Goal: Task Accomplishment & Management: Use online tool/utility

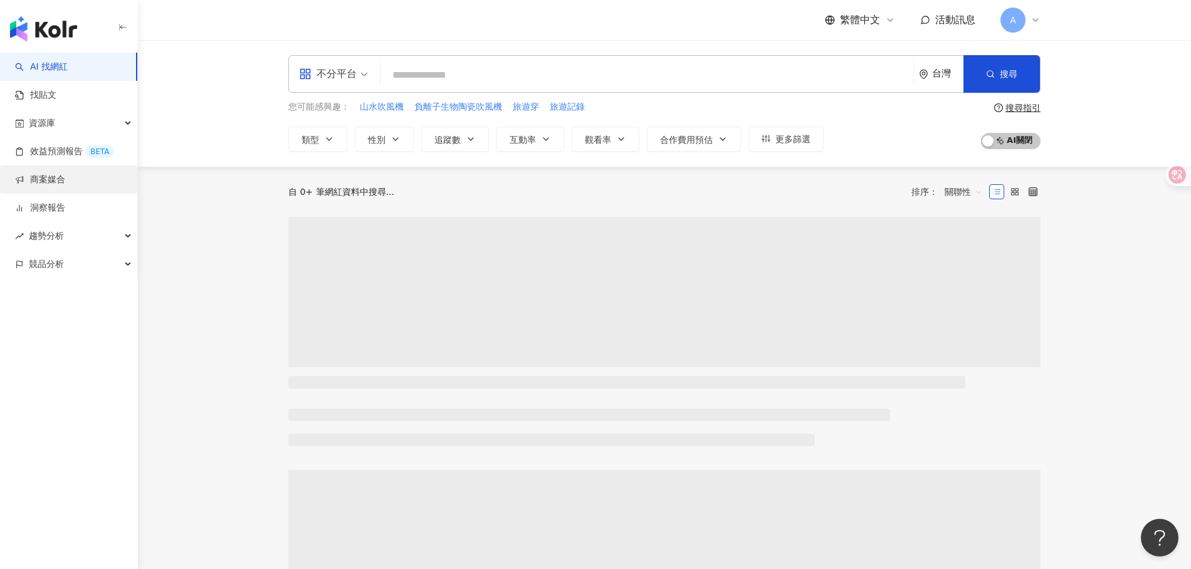
click at [64, 182] on link "商案媒合" at bounding box center [40, 180] width 50 height 13
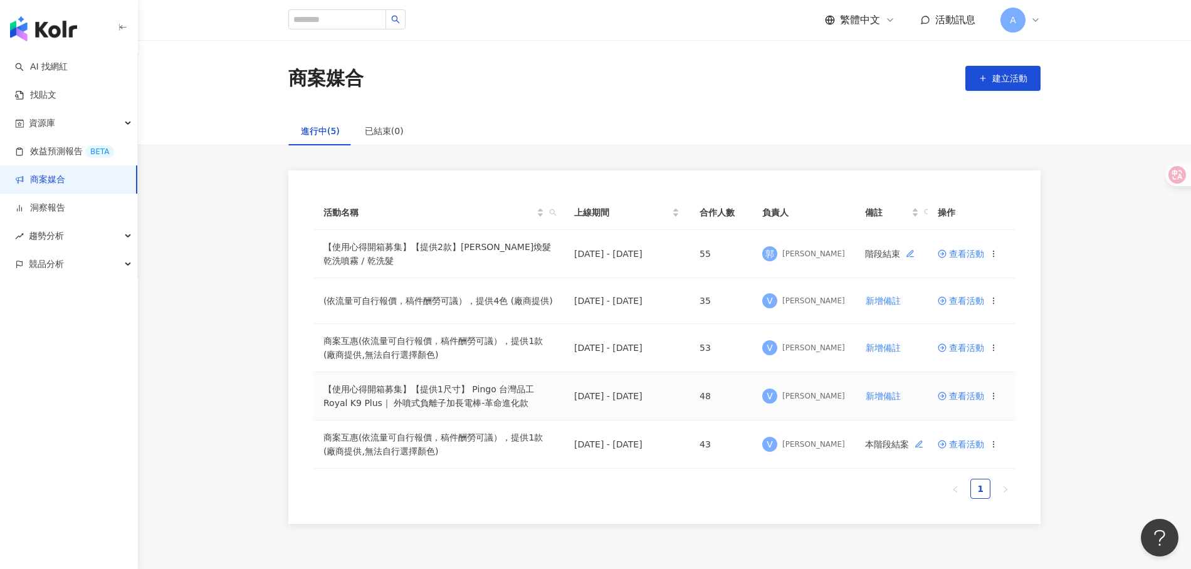
click at [969, 397] on span "查看活動" at bounding box center [960, 396] width 46 height 9
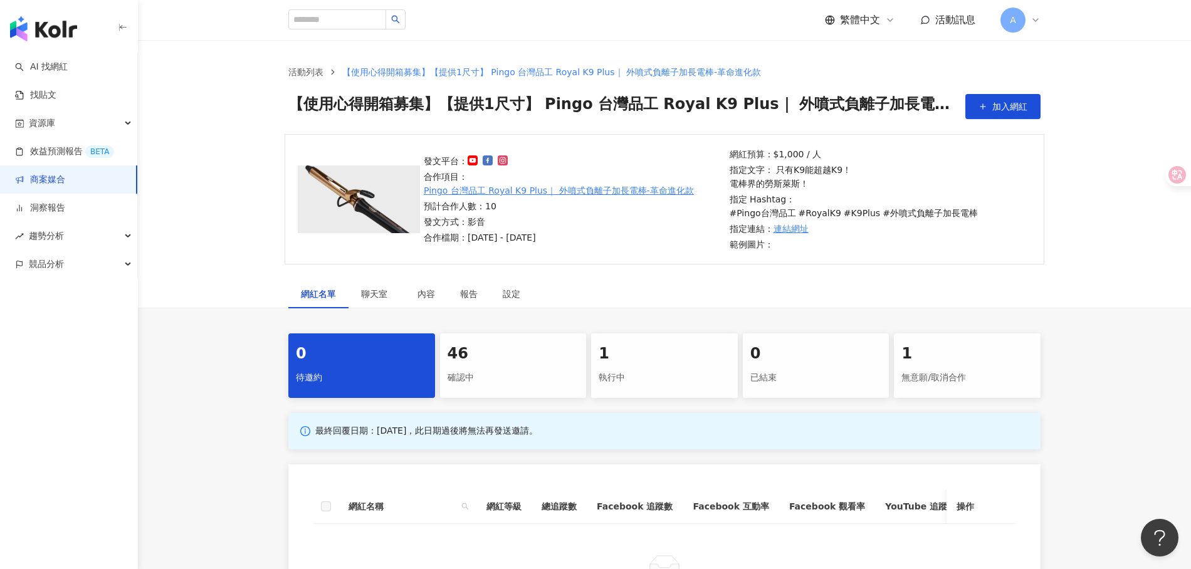
click at [503, 348] on div "46" at bounding box center [513, 353] width 132 height 21
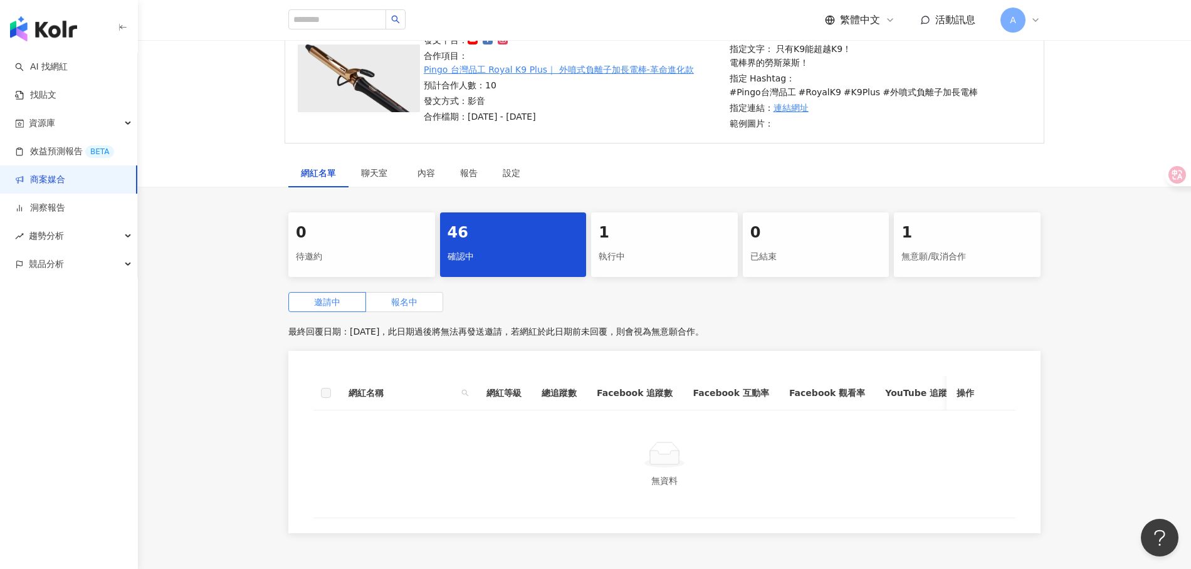
scroll to position [123, 0]
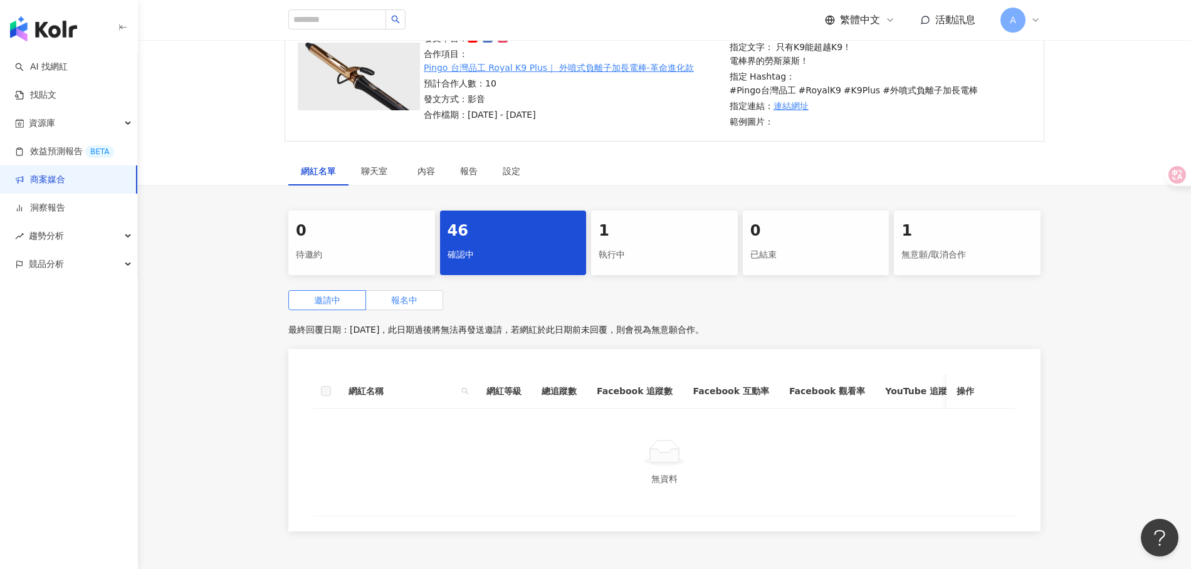
click at [415, 294] on label "報名中" at bounding box center [404, 300] width 77 height 20
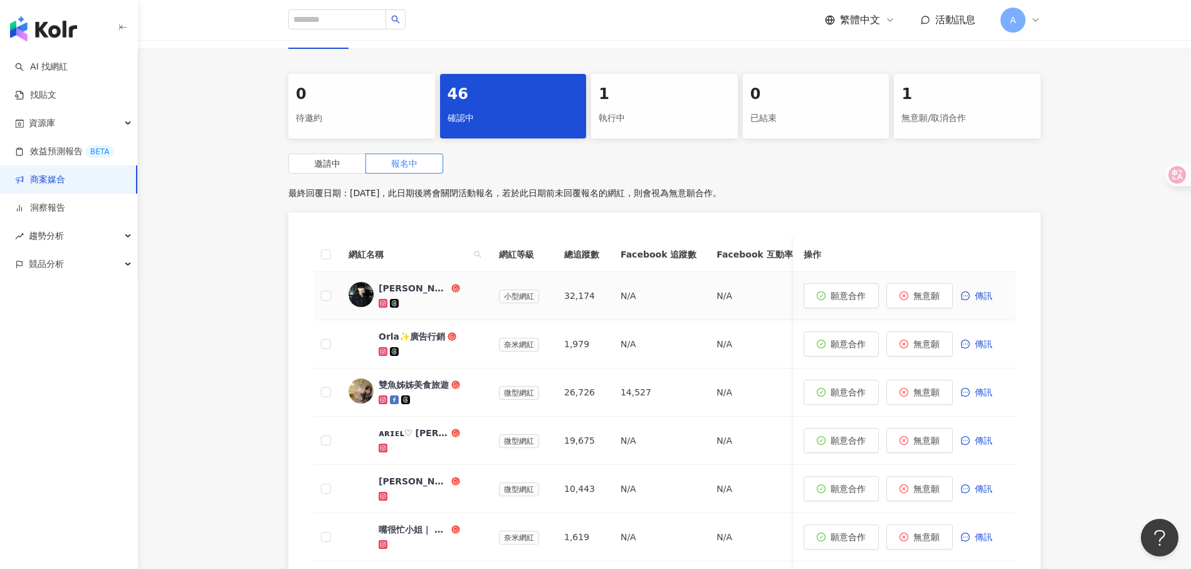
scroll to position [281, 0]
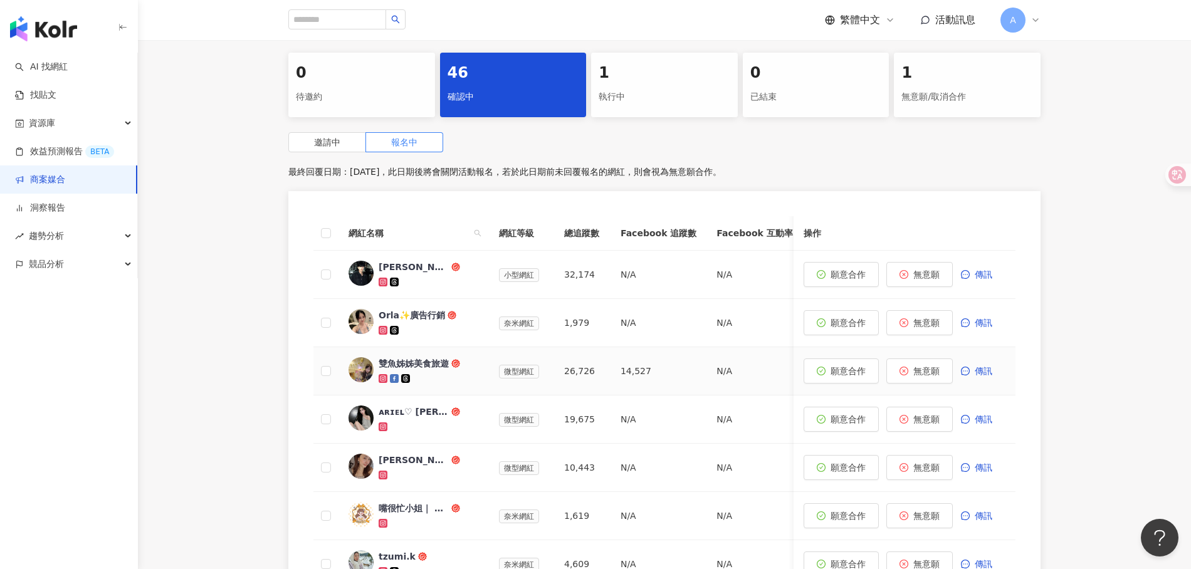
click at [411, 357] on div "雙魚姊姊美食旅遊" at bounding box center [413, 363] width 70 height 13
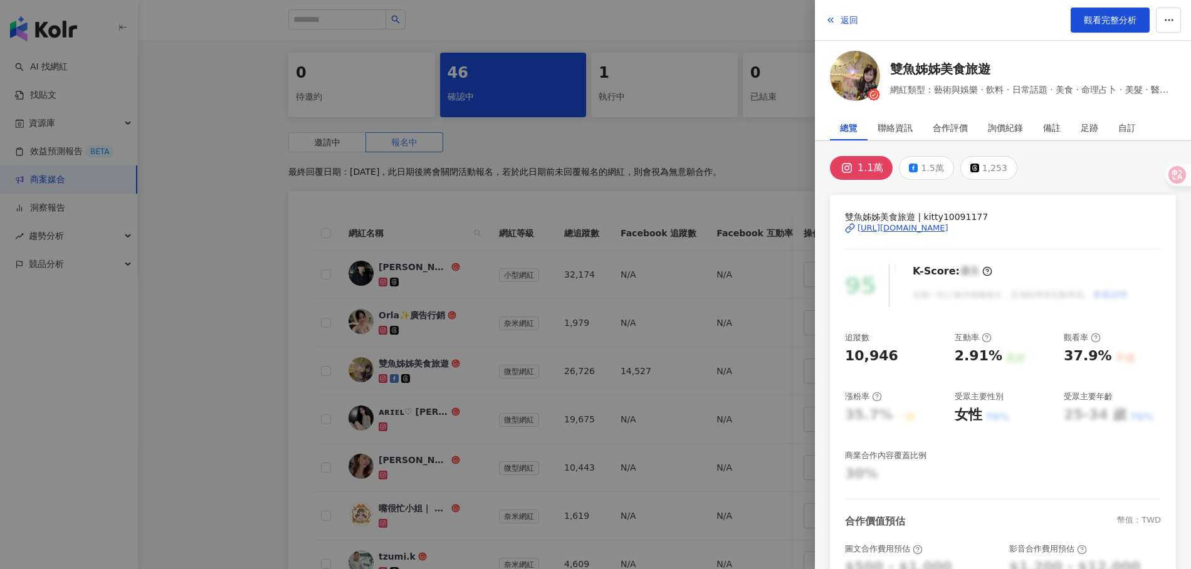
click at [948, 227] on div "[URL][DOMAIN_NAME]" at bounding box center [902, 227] width 91 height 11
click at [763, 306] on div at bounding box center [595, 284] width 1191 height 569
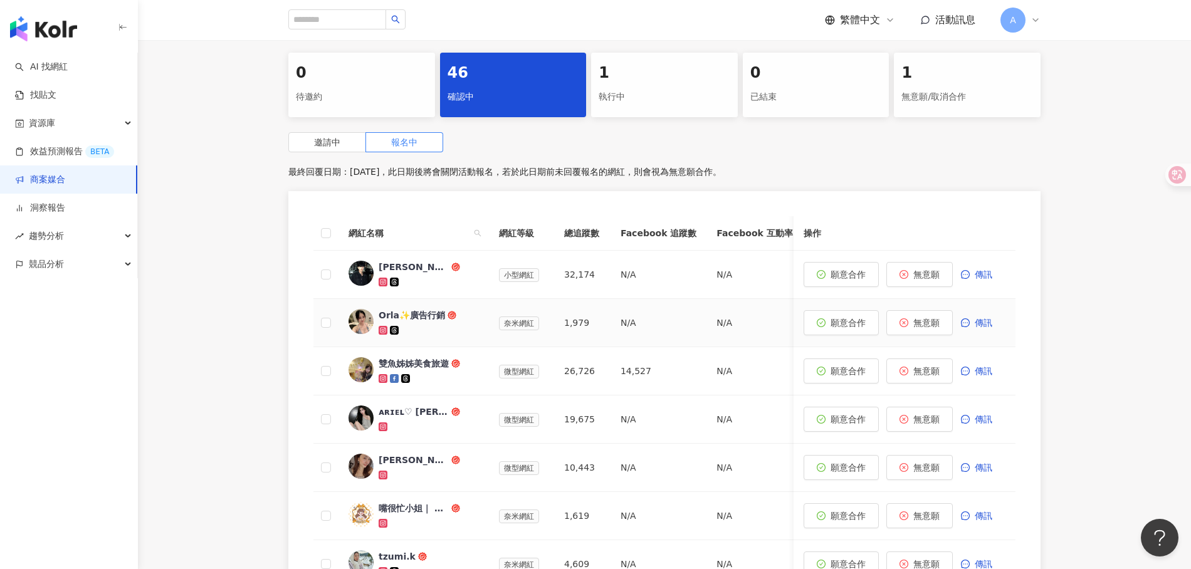
click at [430, 309] on div "Orla✨廣告行銷" at bounding box center [411, 315] width 66 height 13
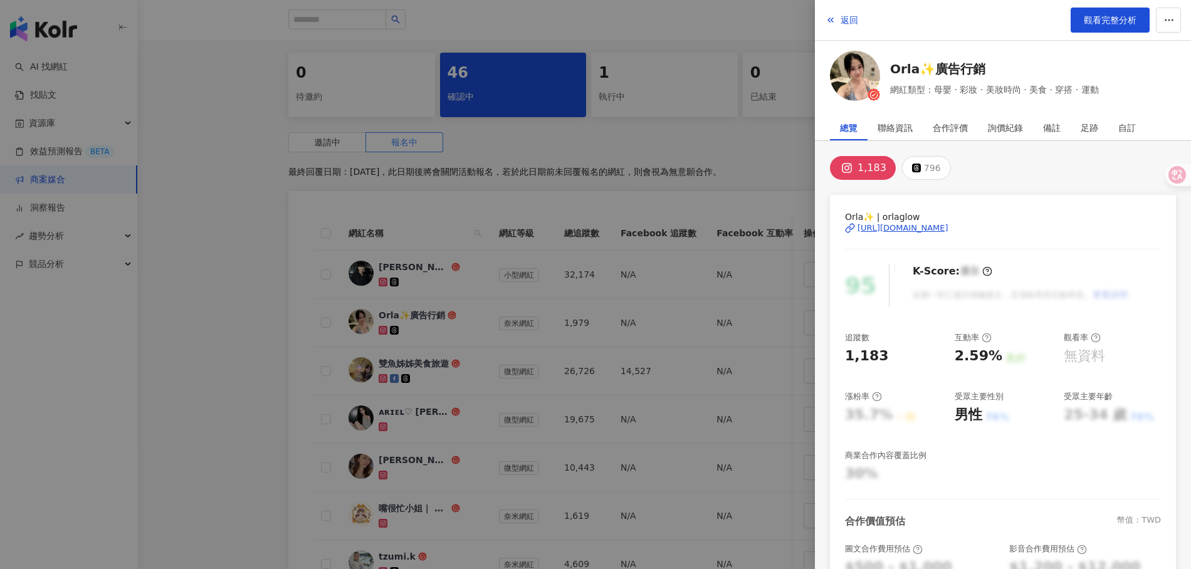
click at [948, 231] on div "[URL][DOMAIN_NAME]" at bounding box center [902, 227] width 91 height 11
click at [500, 468] on div at bounding box center [595, 284] width 1191 height 569
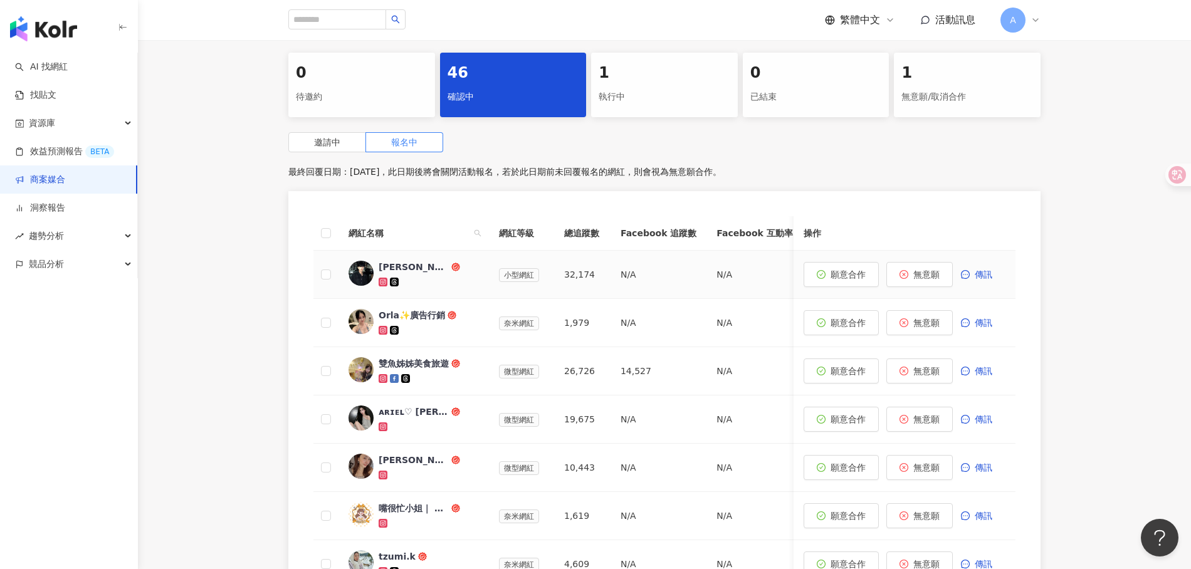
click at [388, 261] on div "[PERSON_NAME]" at bounding box center [413, 267] width 70 height 13
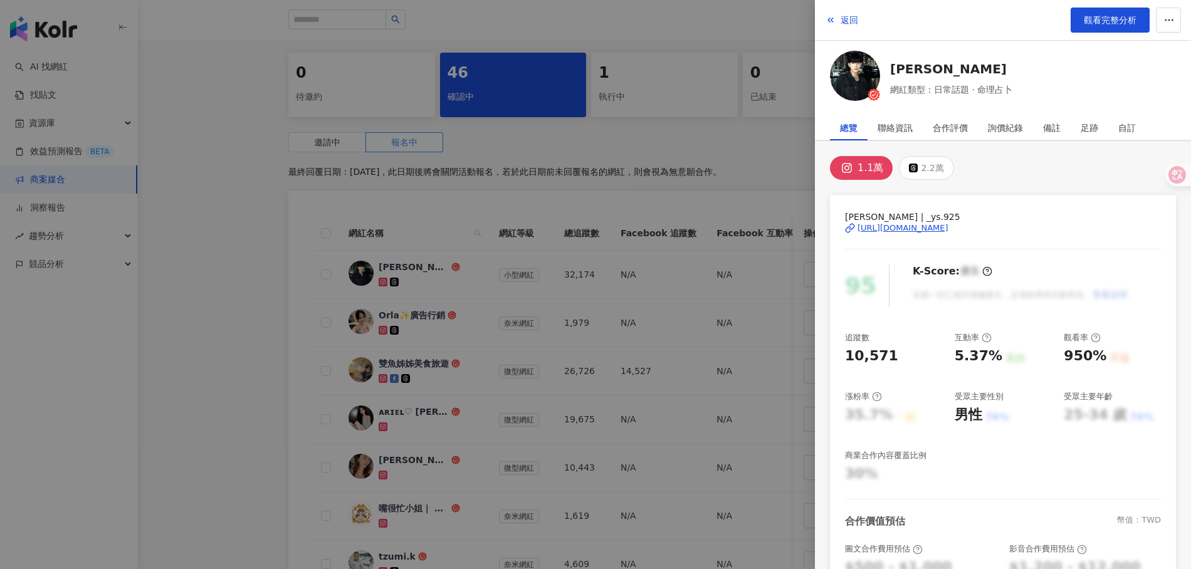
click at [684, 304] on div at bounding box center [595, 284] width 1191 height 569
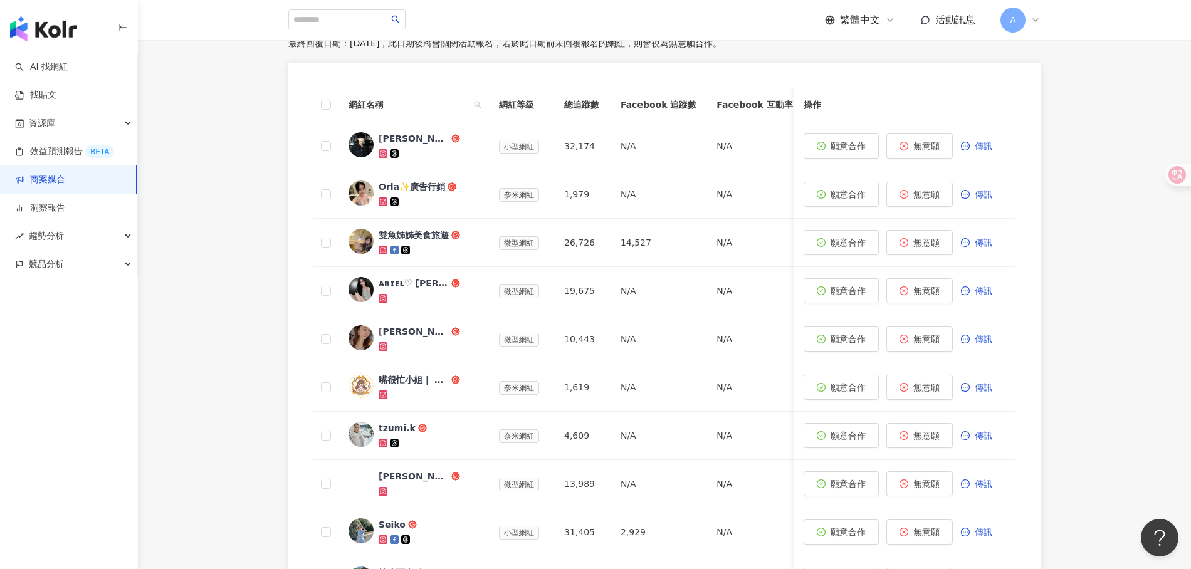
scroll to position [410, 0]
click at [395, 518] on div "Seiko" at bounding box center [391, 524] width 27 height 13
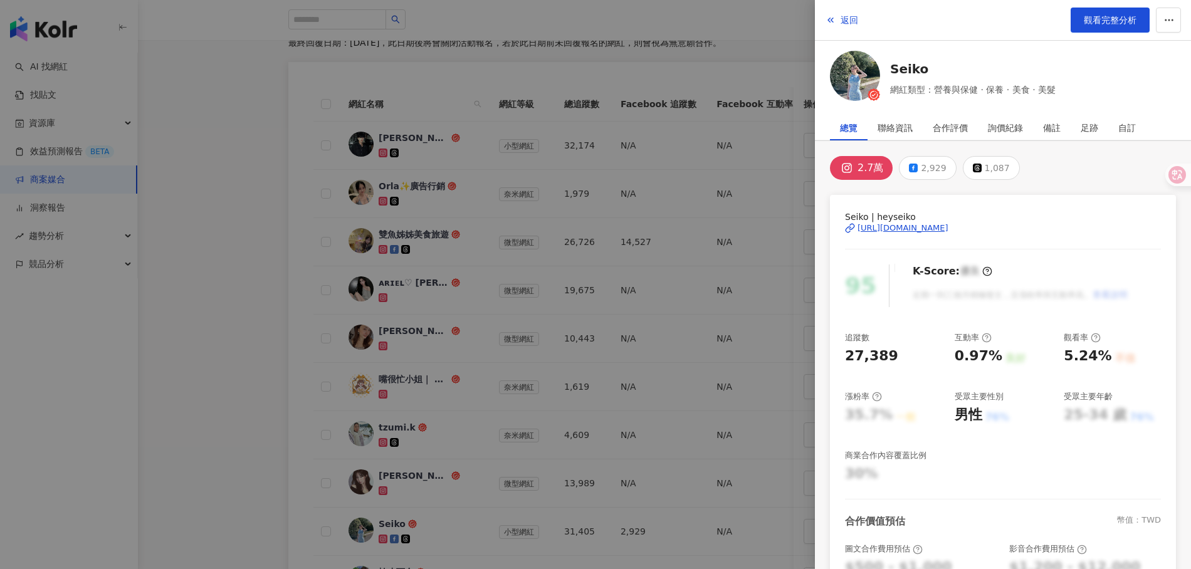
click at [927, 224] on div "[URL][DOMAIN_NAME]" at bounding box center [902, 227] width 91 height 11
click at [449, 170] on div at bounding box center [595, 284] width 1191 height 569
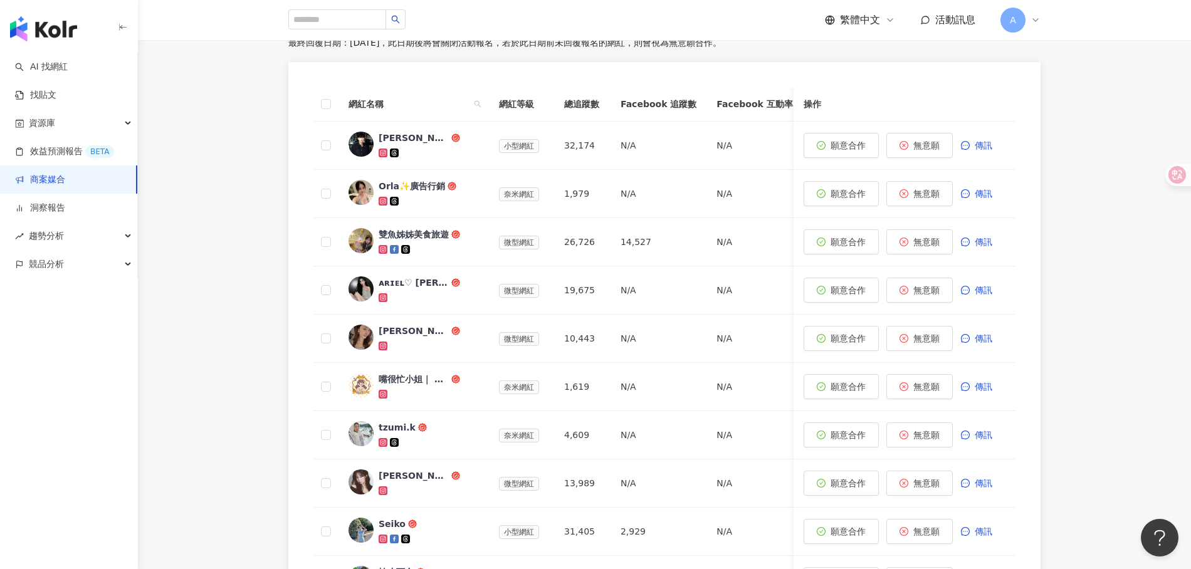
click at [35, 180] on link "商案媒合" at bounding box center [40, 180] width 50 height 13
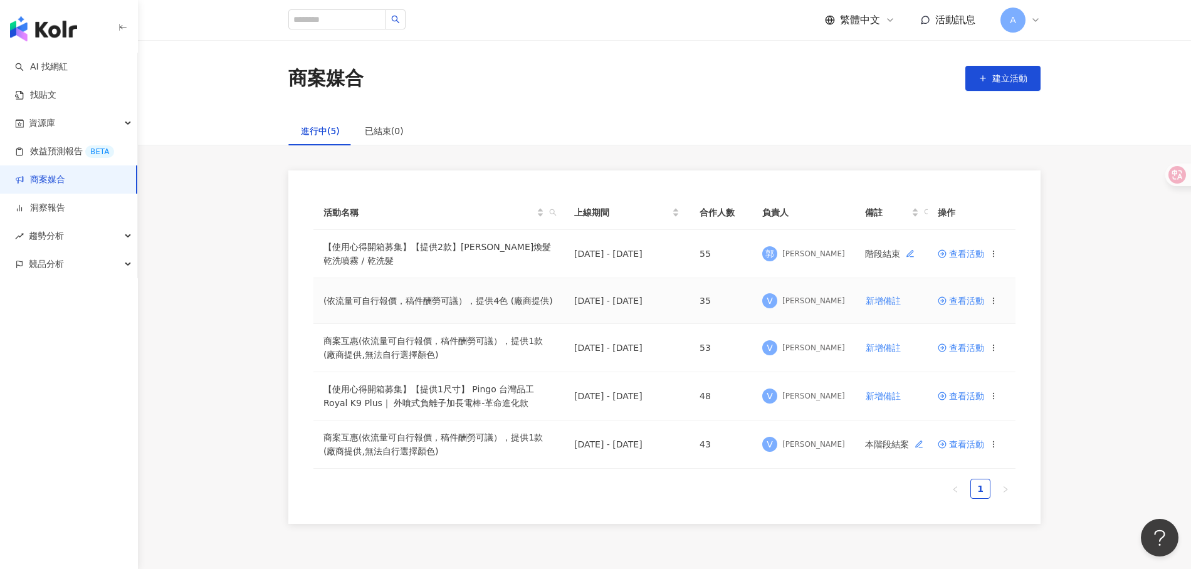
click at [973, 298] on span "查看活動" at bounding box center [960, 300] width 46 height 9
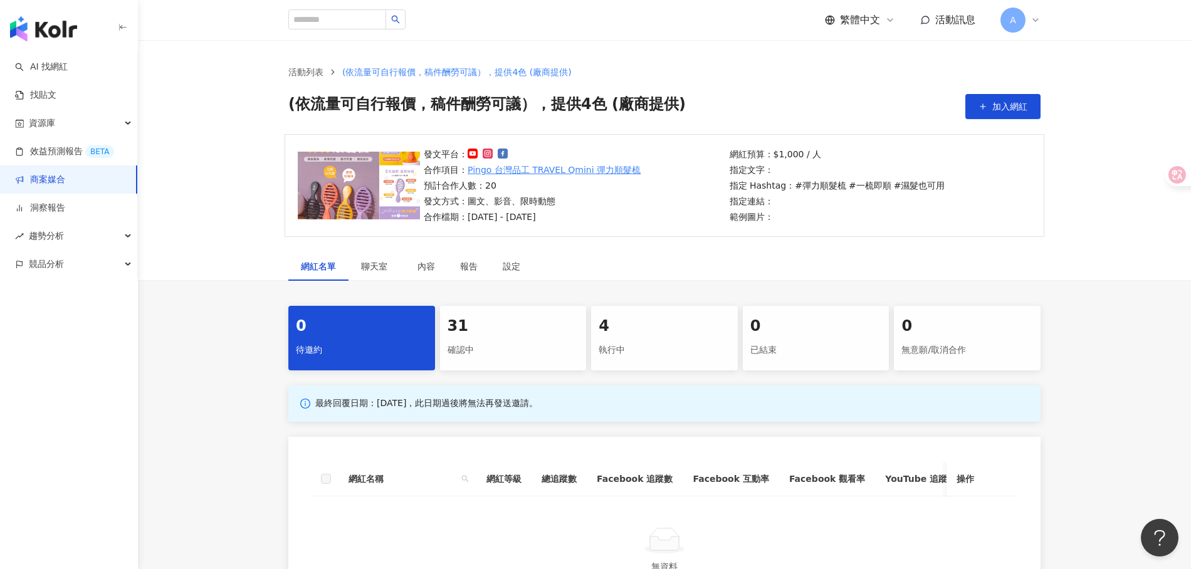
click at [479, 331] on div "31" at bounding box center [513, 326] width 132 height 21
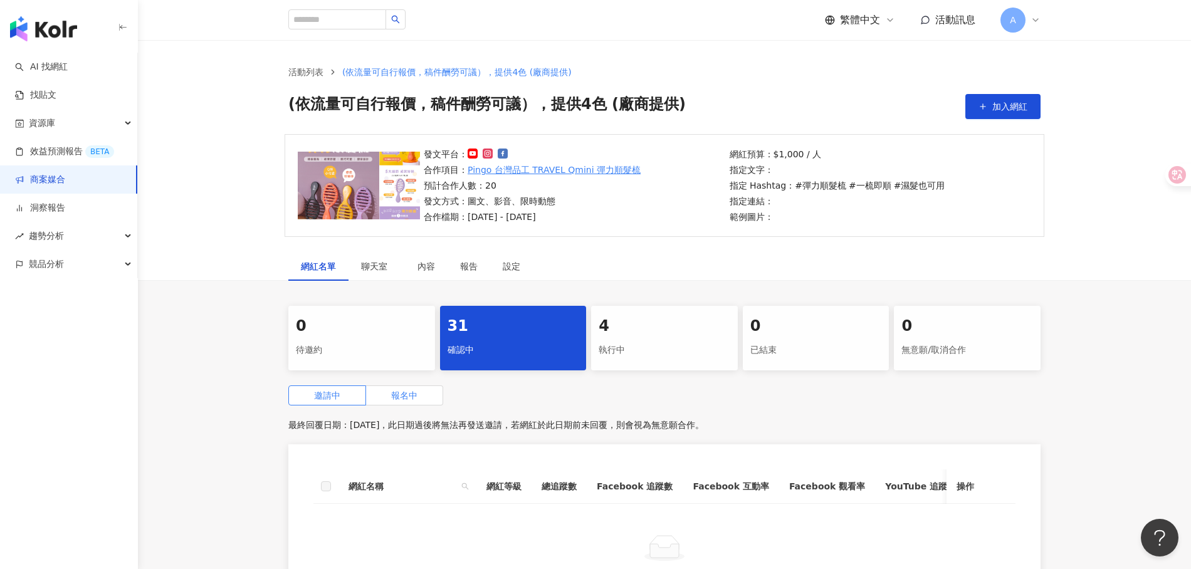
click at [415, 399] on span "報名中" at bounding box center [404, 395] width 26 height 10
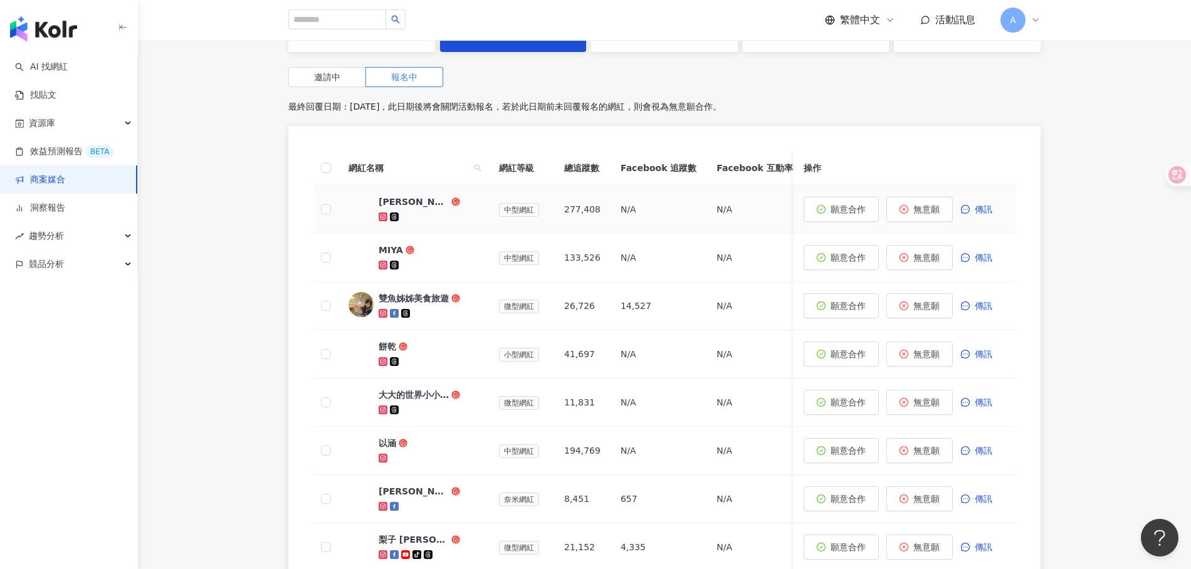
scroll to position [322, 0]
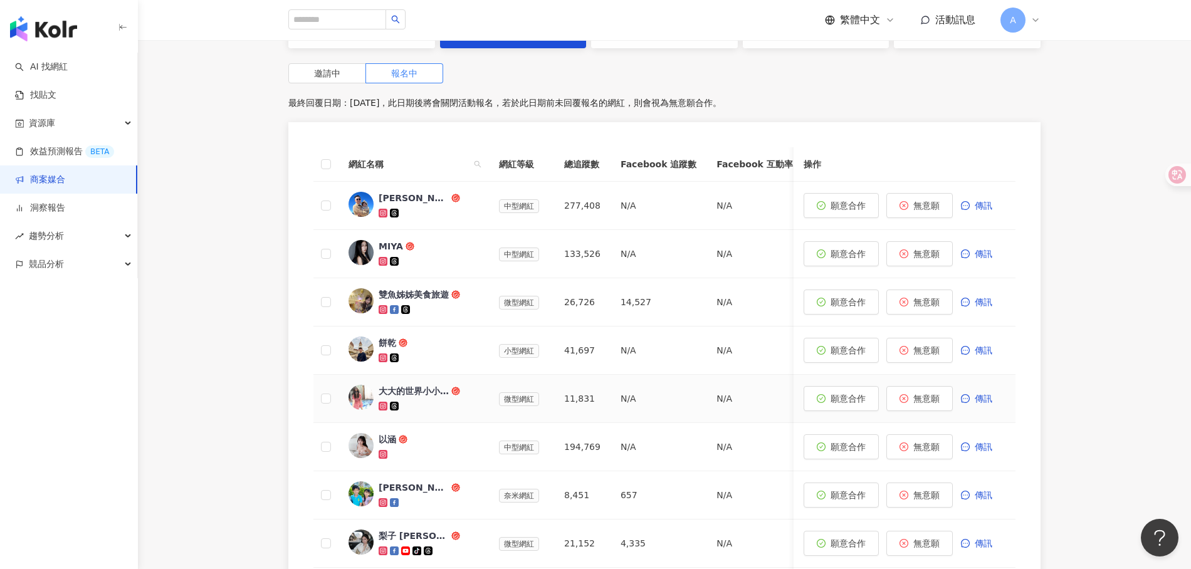
click at [266, 417] on div "0 待邀約 31 確認中 4 執行中 0 已結束 0 無意願/取消合作 邀請中 報名中 最終回覆日期：[DATE]，此日期後將會關閉活動報名，若於此日期前未回…" at bounding box center [664, 355] width 802 height 743
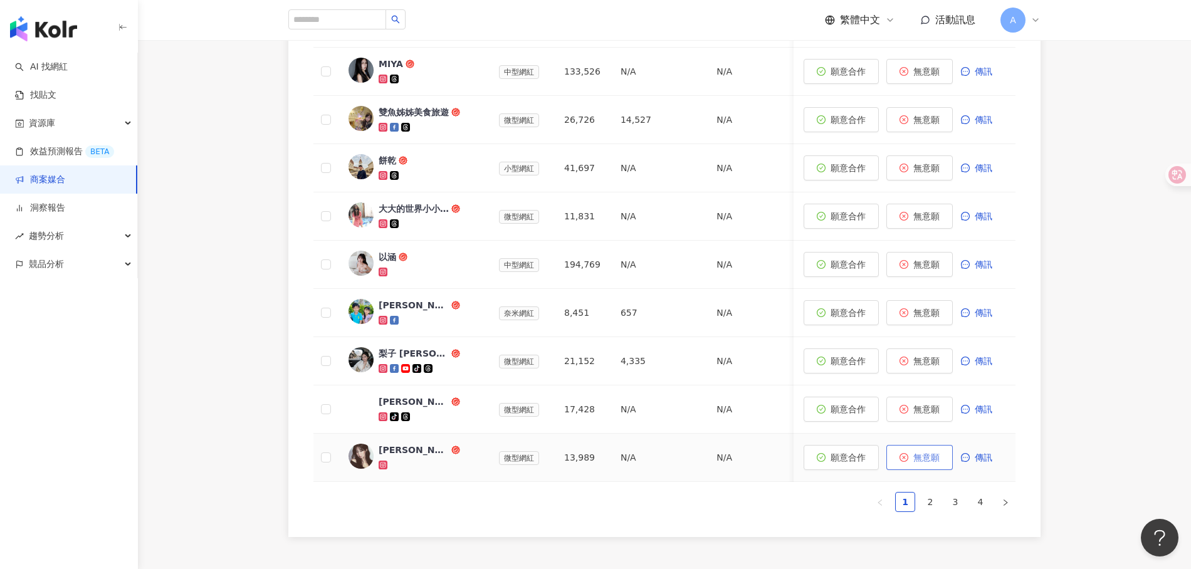
scroll to position [629, 0]
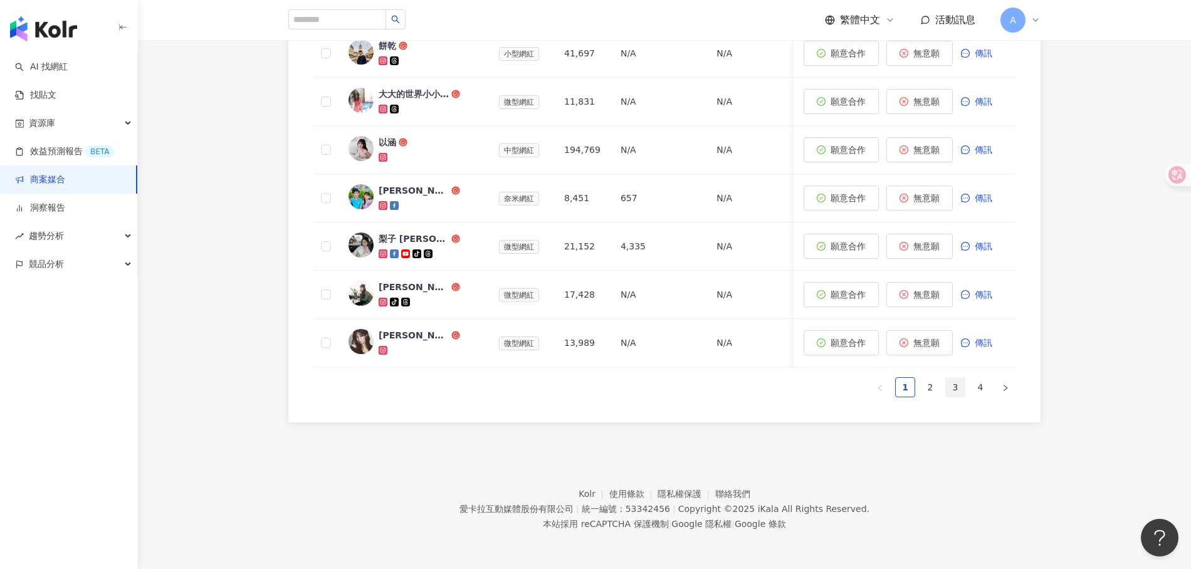
click at [946, 387] on link "3" at bounding box center [955, 387] width 19 height 19
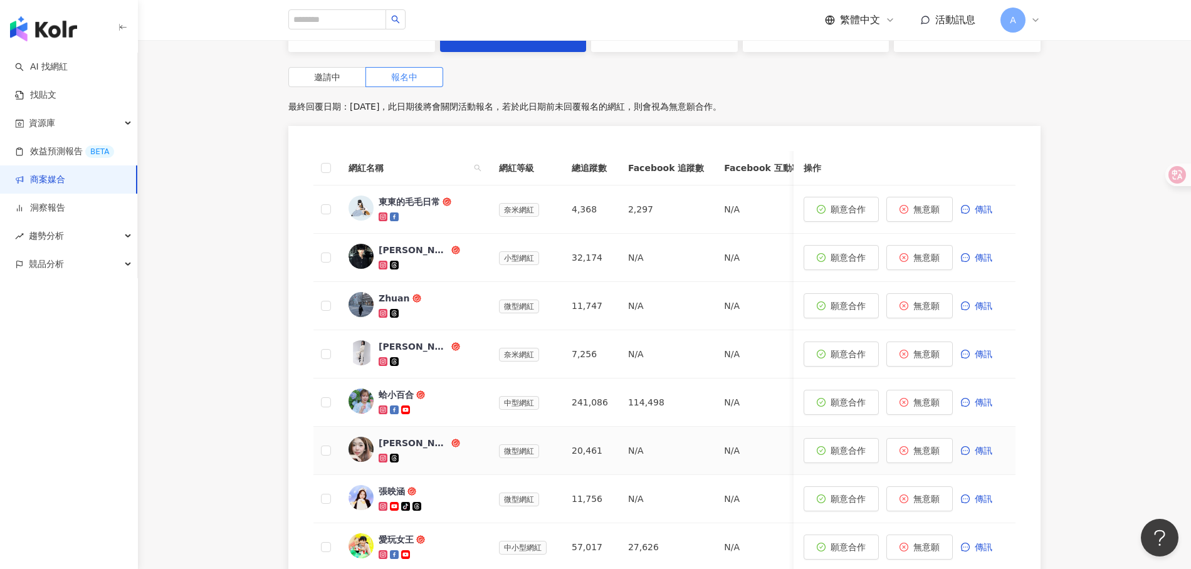
scroll to position [0, 0]
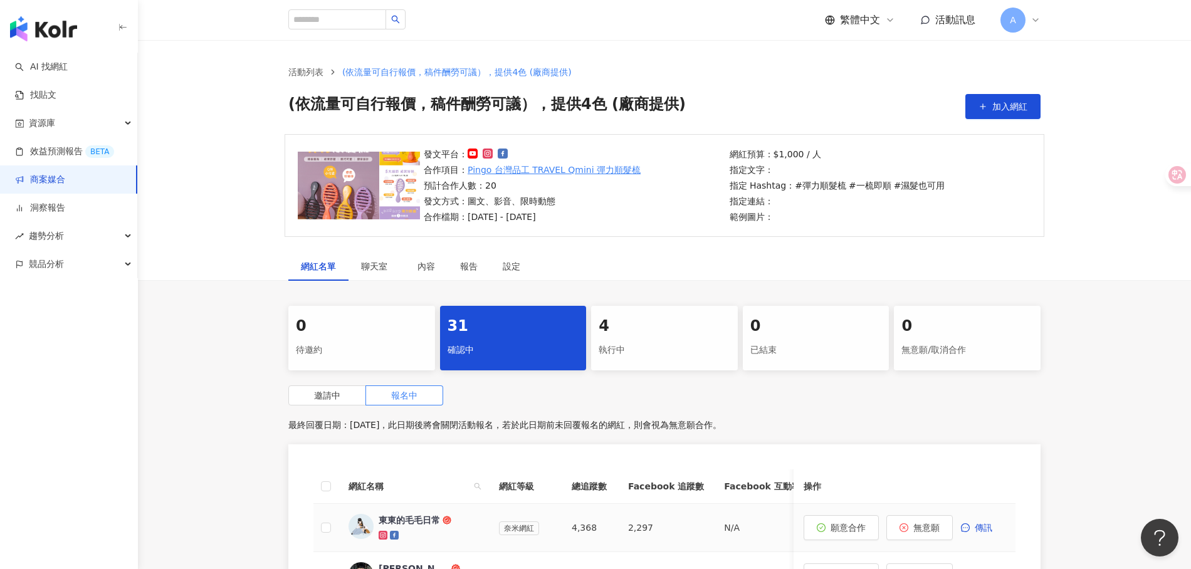
click at [429, 516] on div "東東的毛毛日常" at bounding box center [408, 520] width 61 height 13
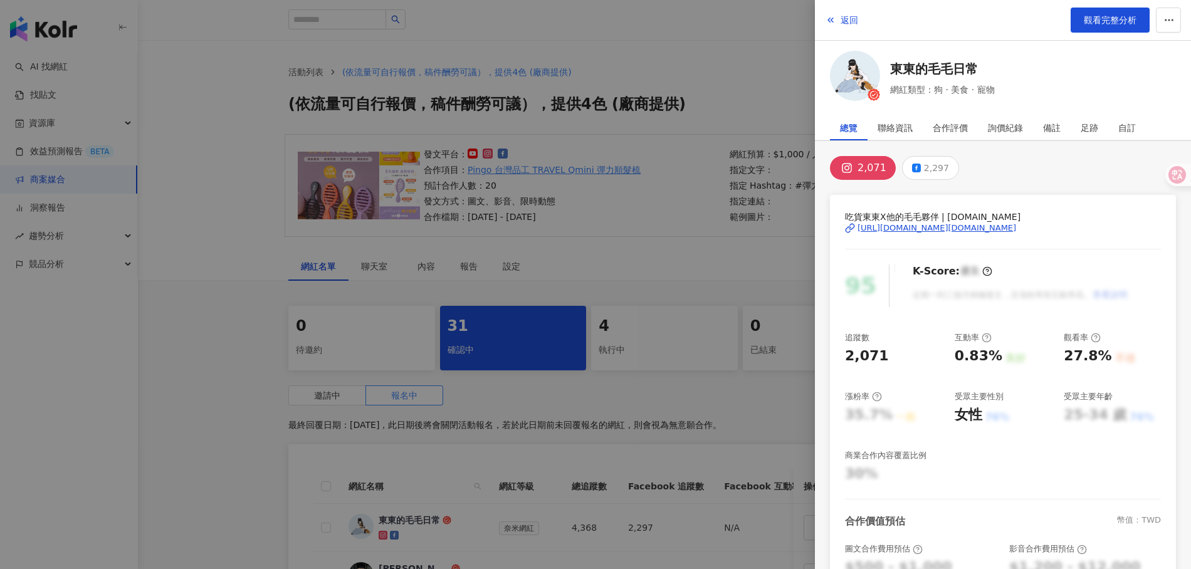
click at [724, 419] on div at bounding box center [595, 284] width 1191 height 569
